Goal: Transaction & Acquisition: Purchase product/service

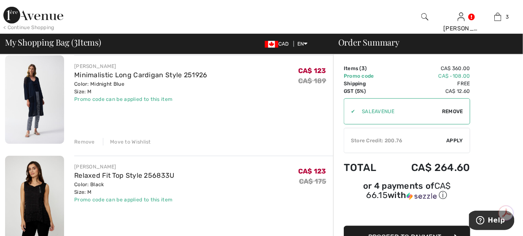
scroll to position [211, 0]
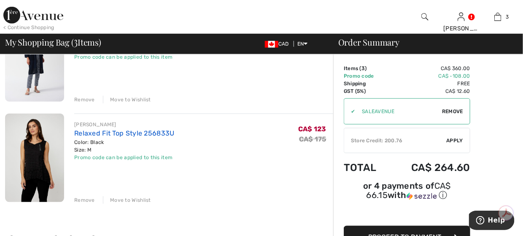
click at [115, 133] on link "Relaxed Fit Top Style 256833U" at bounding box center [124, 133] width 100 height 8
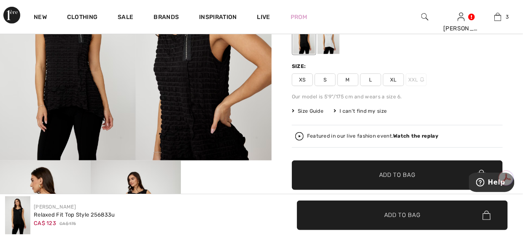
click at [328, 44] on div at bounding box center [328, 38] width 22 height 32
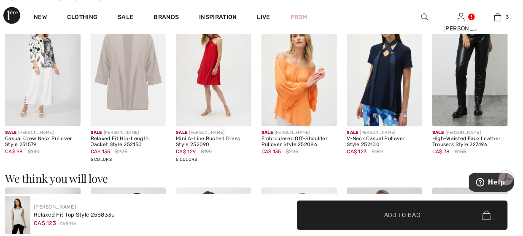
scroll to position [590, 0]
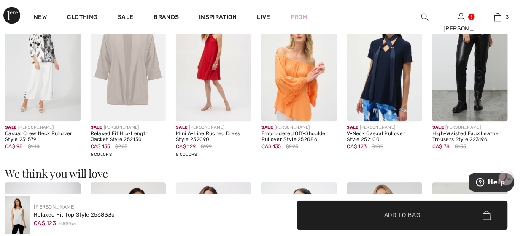
click at [46, 55] on img at bounding box center [42, 64] width 75 height 113
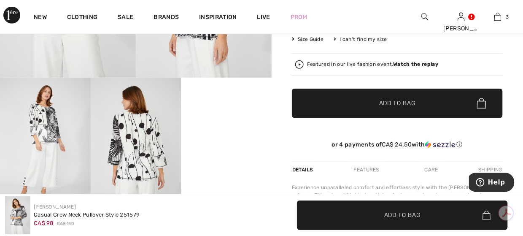
scroll to position [211, 0]
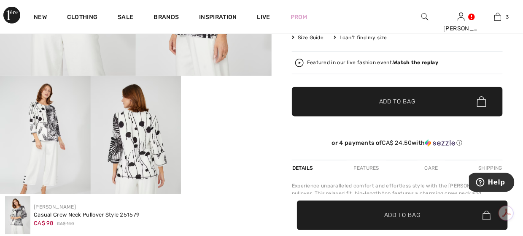
click at [218, 121] on video "Your browser does not support the video tag." at bounding box center [226, 98] width 91 height 45
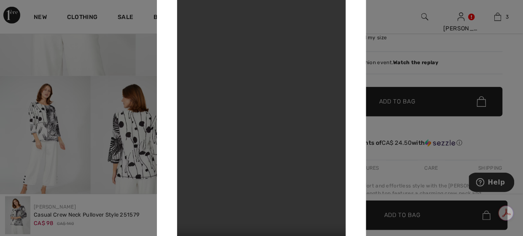
click at [274, 117] on video "Your browser does not support the video tag." at bounding box center [261, 118] width 169 height 300
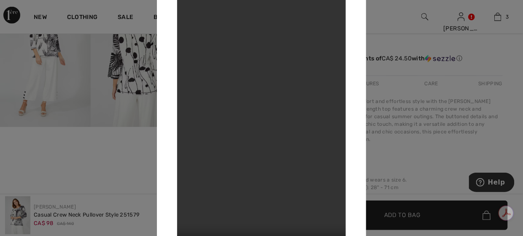
click at [274, 117] on video "Your browser does not support the video tag." at bounding box center [261, 118] width 169 height 300
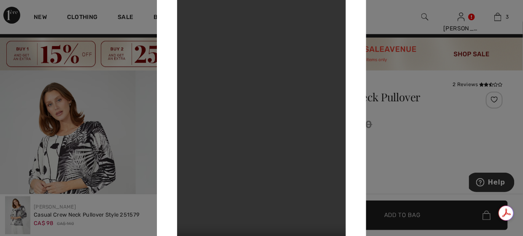
scroll to position [0, 0]
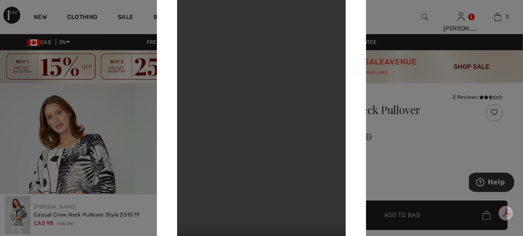
click at [422, 141] on div at bounding box center [261, 118] width 523 height 236
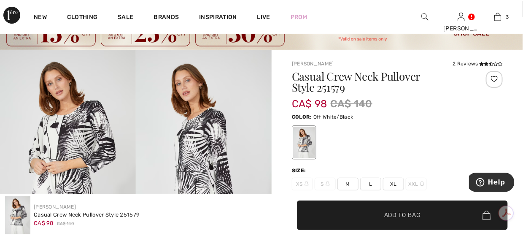
scroll to position [126, 0]
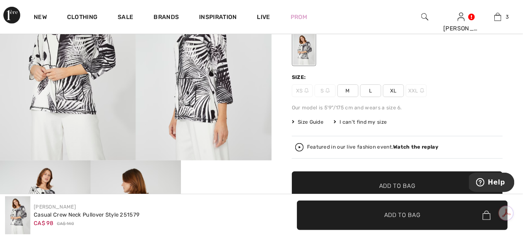
click at [345, 92] on span "M" at bounding box center [347, 90] width 21 height 13
click at [396, 179] on span "✔ Added to Bag Add to Bag" at bounding box center [397, 186] width 211 height 30
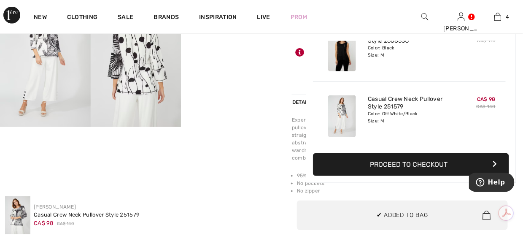
scroll to position [0, 0]
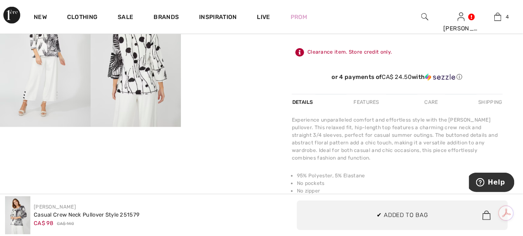
click at [227, 154] on div "Your browser does not support the video tag. Your browser does not support the …" at bounding box center [135, 48] width 271 height 521
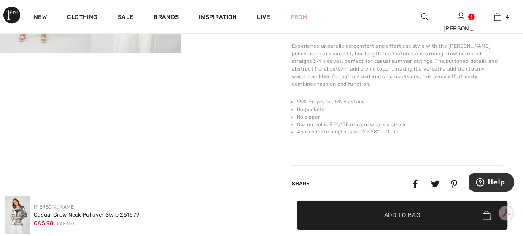
scroll to position [295, 0]
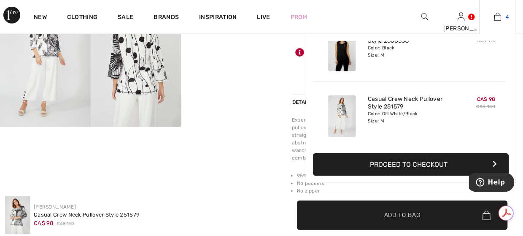
click at [497, 18] on img at bounding box center [497, 17] width 7 height 10
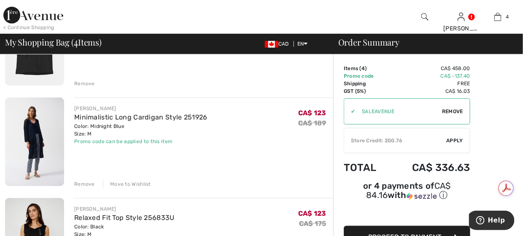
click at [118, 121] on div "Minimalistic Long Cardigan Style 251926" at bounding box center [140, 117] width 133 height 10
click at [119, 114] on link "Minimalistic Long Cardigan Style 251926" at bounding box center [140, 117] width 133 height 8
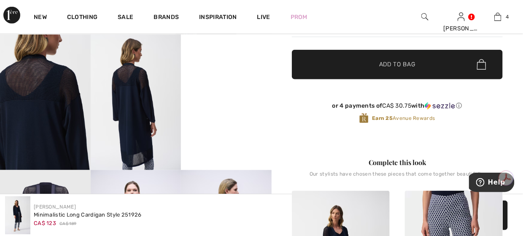
scroll to position [253, 0]
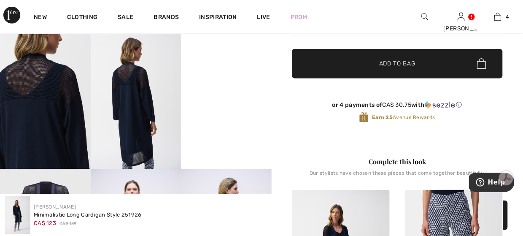
click at [133, 118] on img at bounding box center [136, 102] width 91 height 136
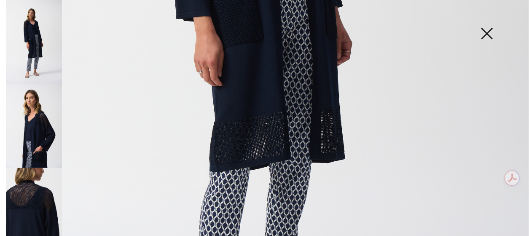
scroll to position [422, 0]
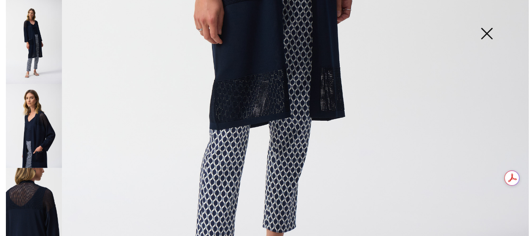
click at [482, 36] on img at bounding box center [487, 34] width 42 height 43
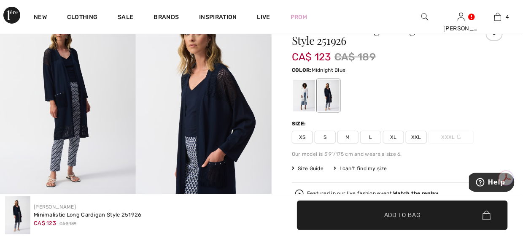
scroll to position [0, 0]
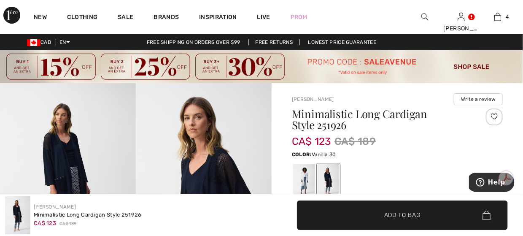
click at [307, 170] on div at bounding box center [304, 180] width 22 height 32
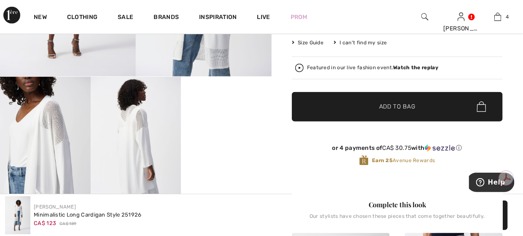
scroll to position [211, 0]
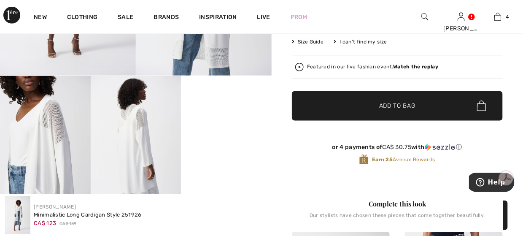
click at [151, 138] on img at bounding box center [136, 144] width 91 height 136
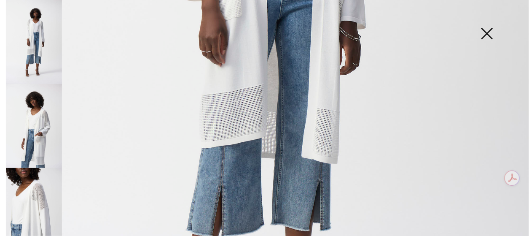
scroll to position [295, 0]
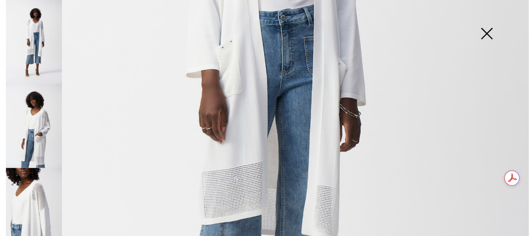
click at [488, 32] on img at bounding box center [487, 34] width 42 height 43
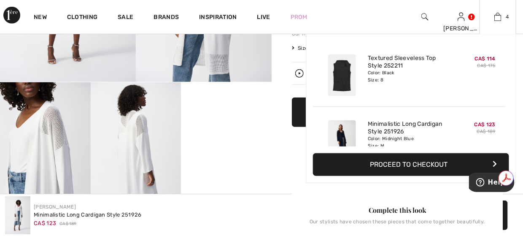
scroll to position [84, 0]
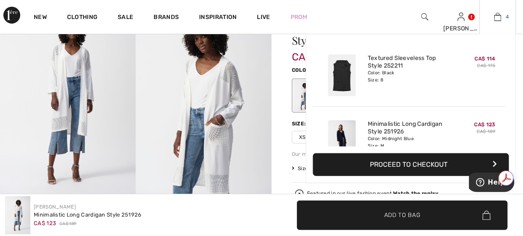
click at [496, 16] on img at bounding box center [497, 17] width 7 height 10
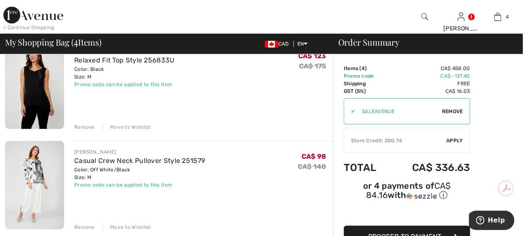
scroll to position [295, 0]
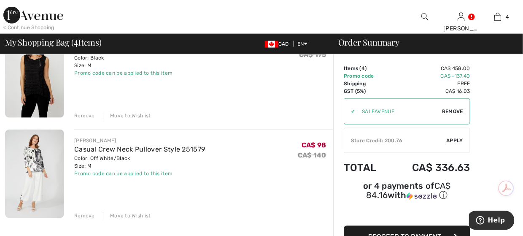
click at [84, 117] on div "Remove" at bounding box center [84, 116] width 21 height 8
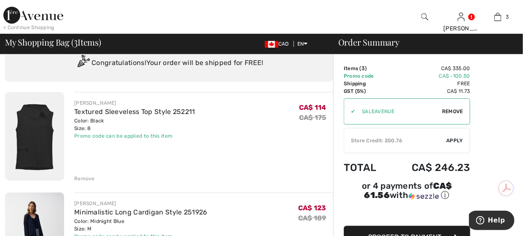
scroll to position [74, 0]
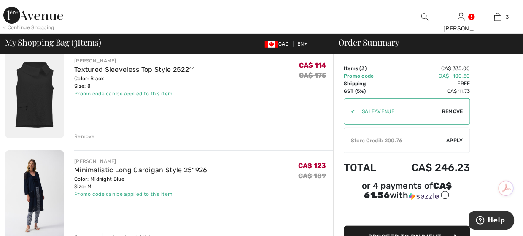
click at [11, 16] on img at bounding box center [33, 15] width 60 height 17
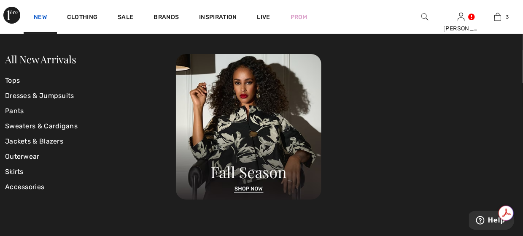
click at [38, 16] on link "New" at bounding box center [40, 17] width 13 height 9
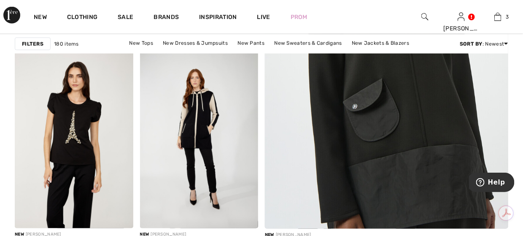
scroll to position [337, 0]
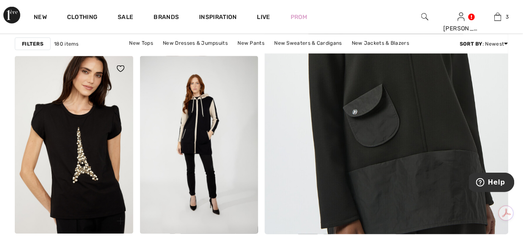
click at [91, 112] on img at bounding box center [74, 144] width 118 height 177
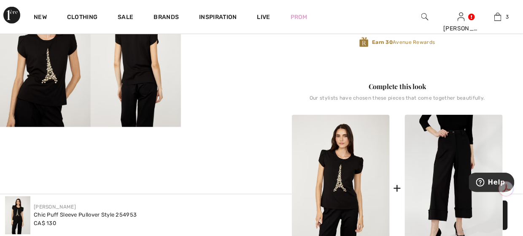
scroll to position [211, 0]
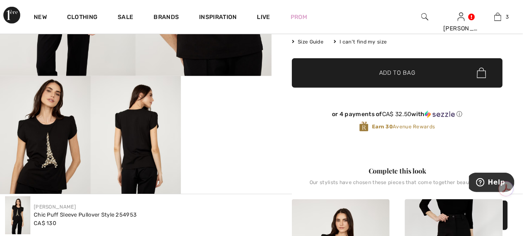
click at [224, 121] on video "Your browser does not support the video tag." at bounding box center [226, 98] width 91 height 45
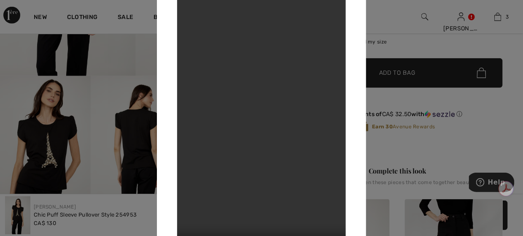
click at [391, 22] on div at bounding box center [261, 118] width 523 height 236
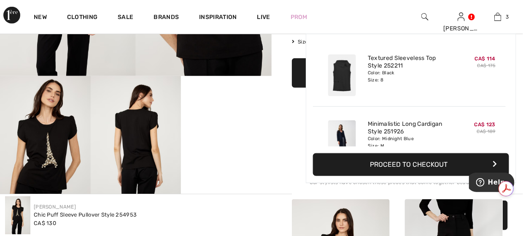
click at [498, 16] on img at bounding box center [497, 17] width 7 height 10
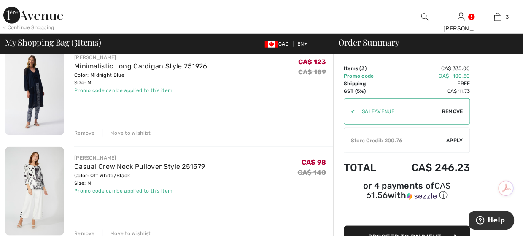
scroll to position [253, 0]
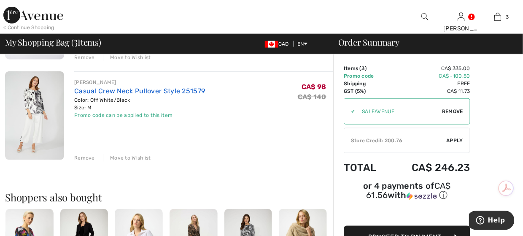
click at [161, 91] on link "Casual Crew Neck Pullover Style 251579" at bounding box center [139, 91] width 131 height 8
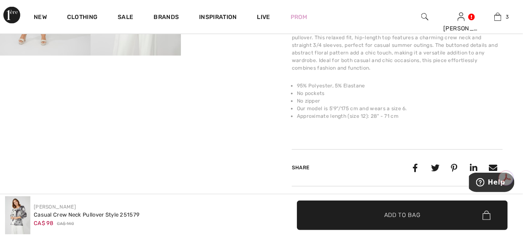
scroll to position [379, 0]
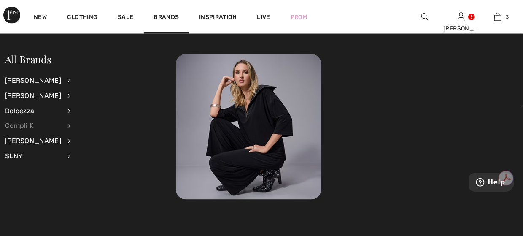
click at [28, 125] on div "Compli K" at bounding box center [33, 125] width 56 height 15
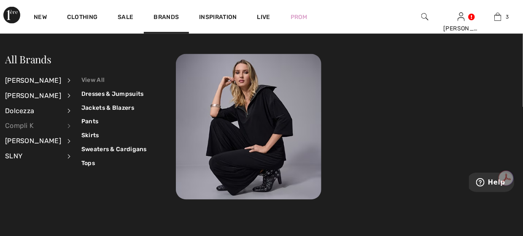
click at [93, 83] on link "View All" at bounding box center [113, 80] width 65 height 14
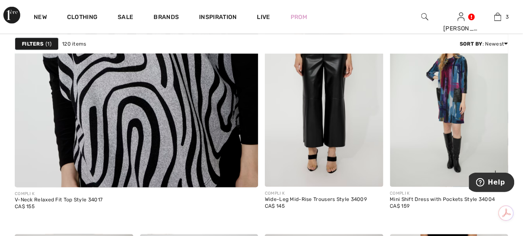
scroll to position [2234, 0]
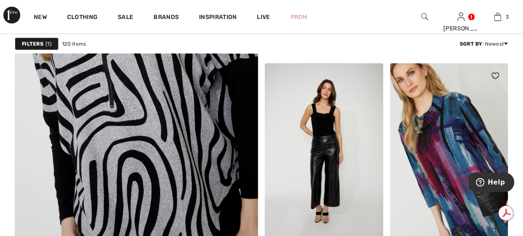
click at [445, 143] on img at bounding box center [449, 151] width 118 height 177
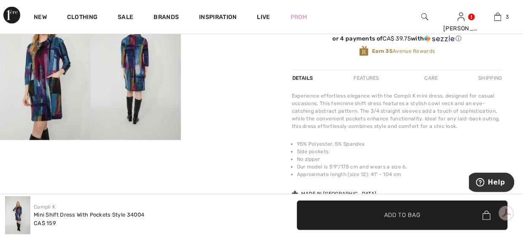
scroll to position [211, 0]
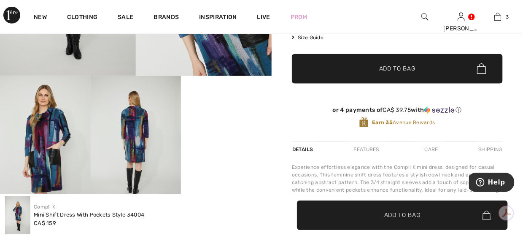
click at [142, 146] on img at bounding box center [136, 144] width 91 height 136
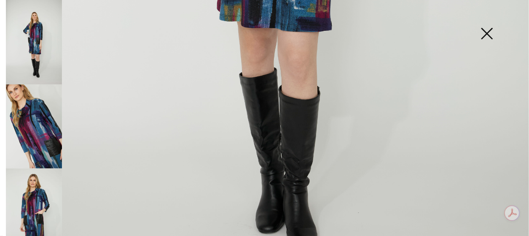
scroll to position [422, 0]
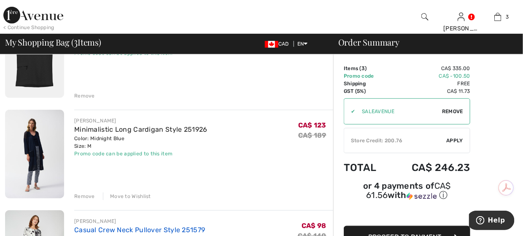
scroll to position [169, 0]
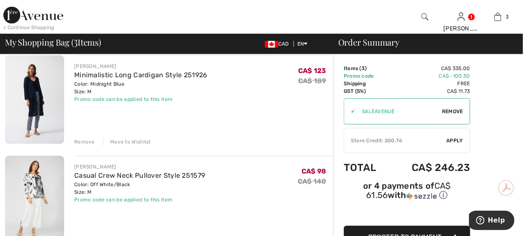
click at [122, 142] on div "Move to Wishlist" at bounding box center [127, 142] width 48 height 8
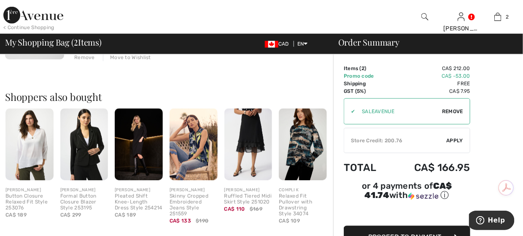
scroll to position [295, 0]
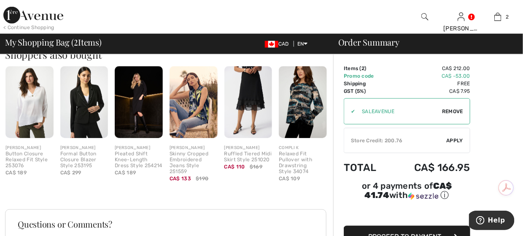
click at [302, 86] on img at bounding box center [303, 102] width 48 height 72
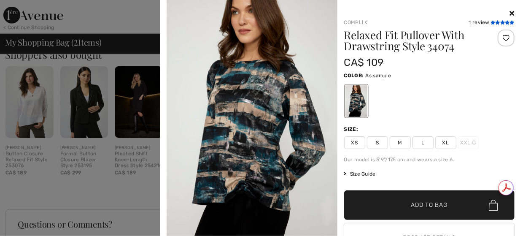
click at [495, 23] on icon at bounding box center [497, 22] width 5 height 4
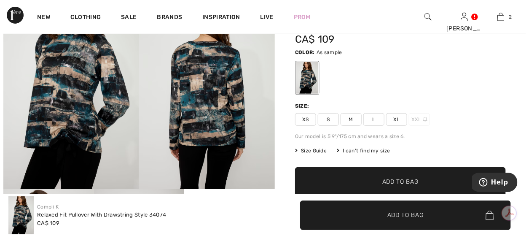
scroll to position [42, 0]
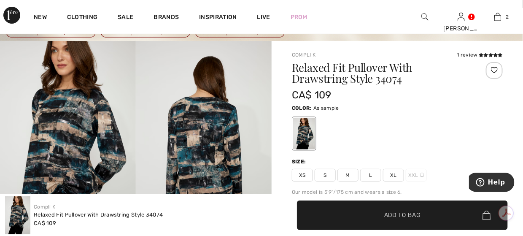
click at [54, 116] on img at bounding box center [68, 143] width 136 height 204
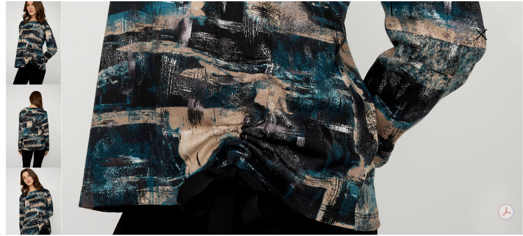
scroll to position [506, 0]
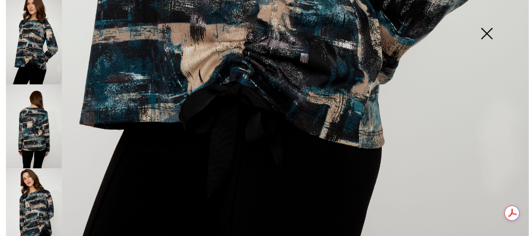
click at [493, 32] on img at bounding box center [487, 34] width 42 height 43
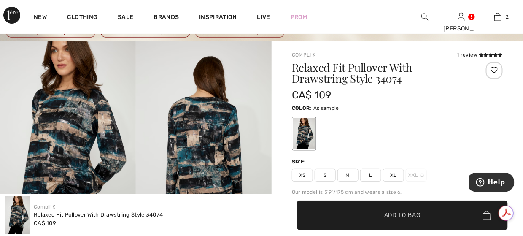
click at [347, 172] on span "M" at bounding box center [347, 175] width 21 height 13
click at [399, 210] on span "Add to Bag" at bounding box center [402, 214] width 36 height 9
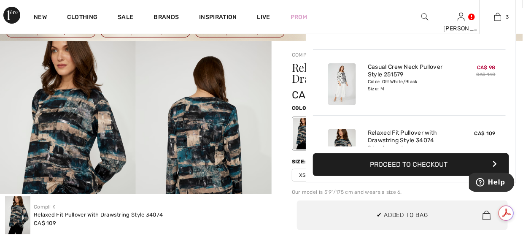
scroll to position [7, 0]
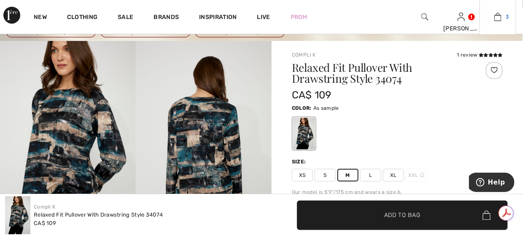
click at [495, 16] on img at bounding box center [497, 17] width 7 height 10
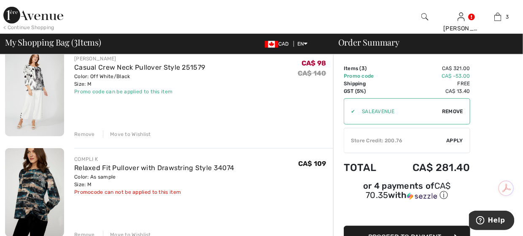
scroll to position [253, 0]
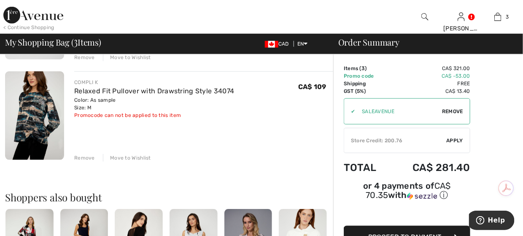
click at [127, 155] on div "Move to Wishlist" at bounding box center [127, 158] width 48 height 8
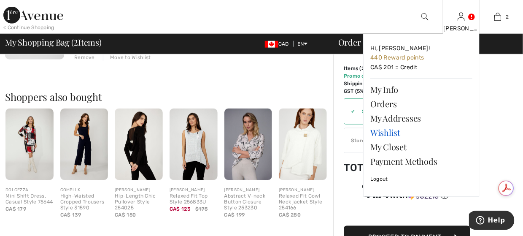
click at [379, 131] on link "Wishlist" at bounding box center [421, 132] width 102 height 14
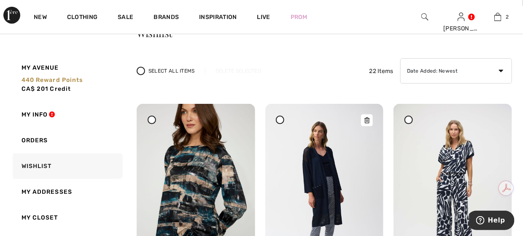
scroll to position [42, 0]
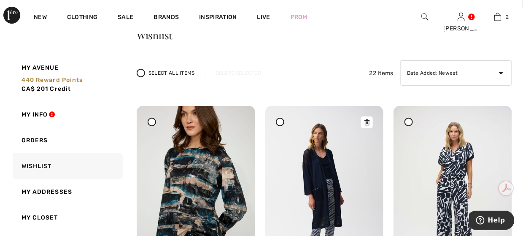
click at [315, 157] on img at bounding box center [324, 194] width 118 height 177
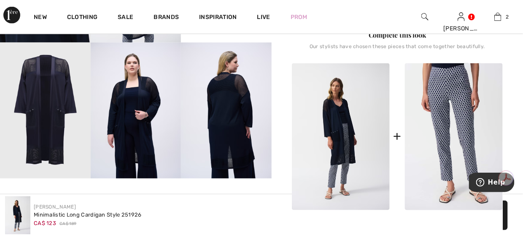
scroll to position [253, 0]
